Goal: Transaction & Acquisition: Purchase product/service

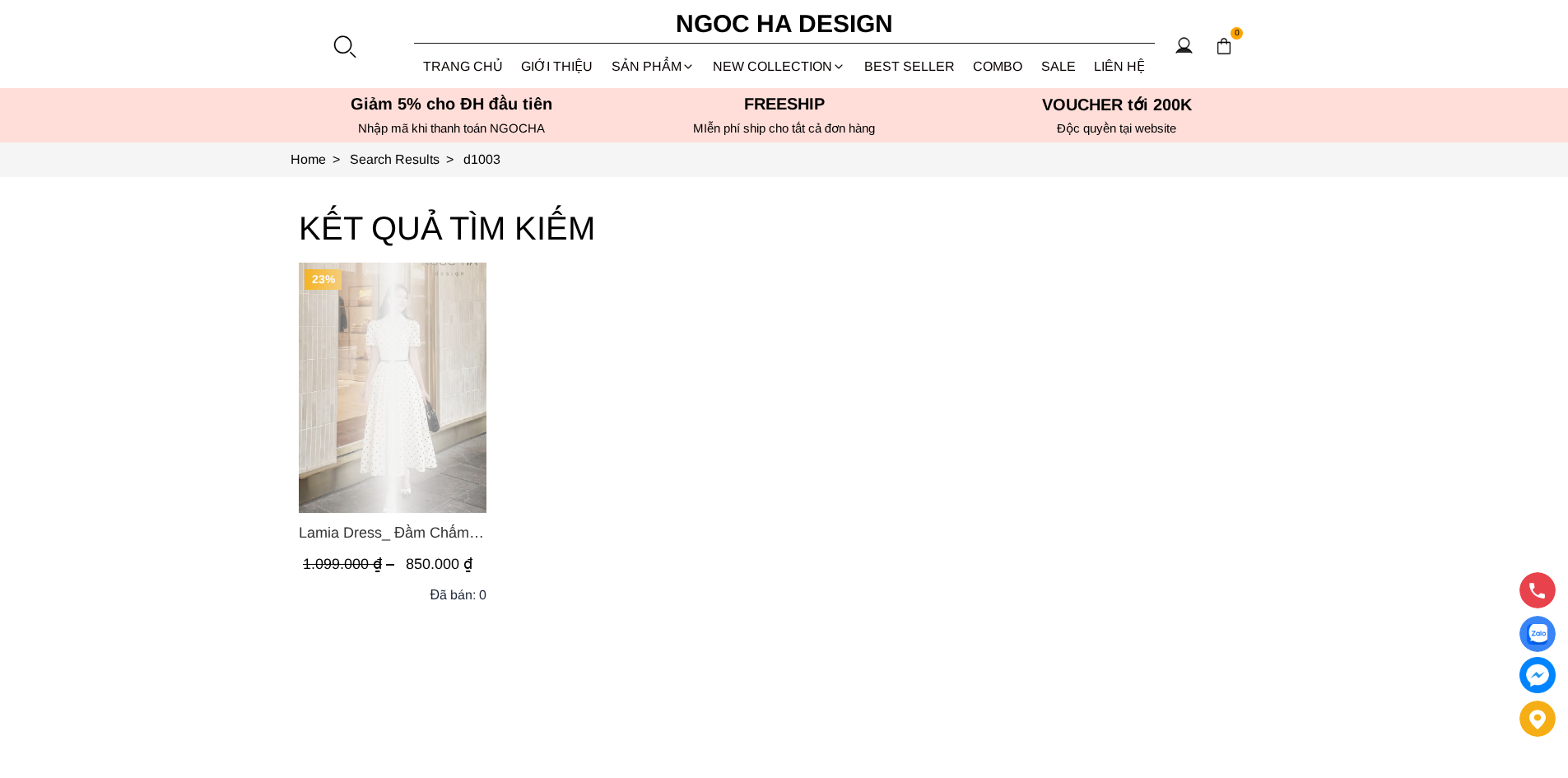
drag, startPoint x: 0, startPoint y: 0, endPoint x: 395, endPoint y: 529, distance: 660.2
click at [395, 529] on span "Lamia Dress_ Đầm Chấm Bi Cổ Vest Màu Kem D1003" at bounding box center [392, 532] width 188 height 23
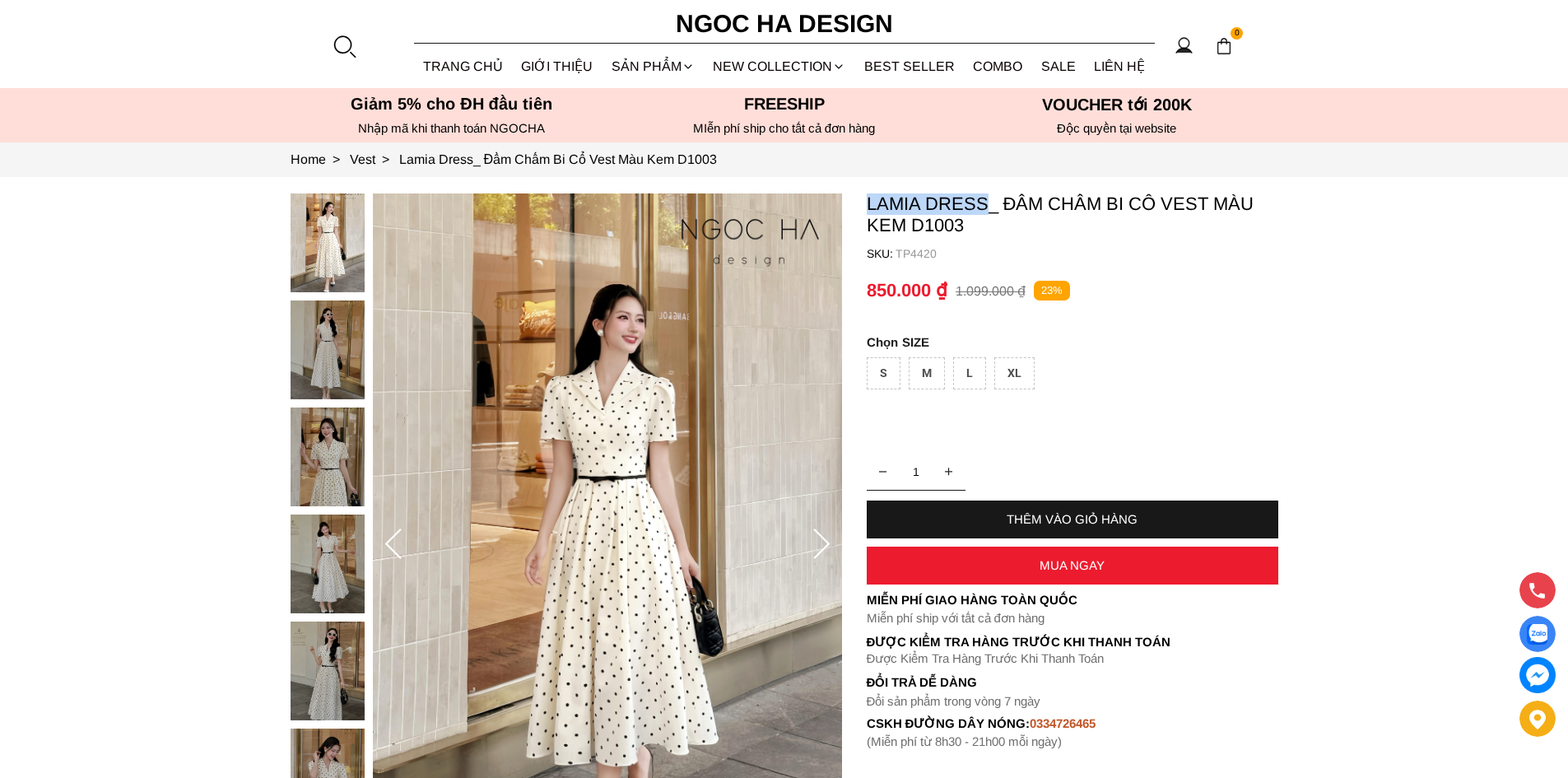
drag, startPoint x: 941, startPoint y: 211, endPoint x: 864, endPoint y: 205, distance: 77.2
click at [864, 205] on section "Lamia Dress_ Đầm Chấm Bi Cổ Vest Màu Kem D1003 SKU: TP4420 1 THÊM VÀO GIỎ HÀNG …" at bounding box center [784, 545] width 1568 height 736
copy p "Lamia Dress"
